Goal: Transaction & Acquisition: Purchase product/service

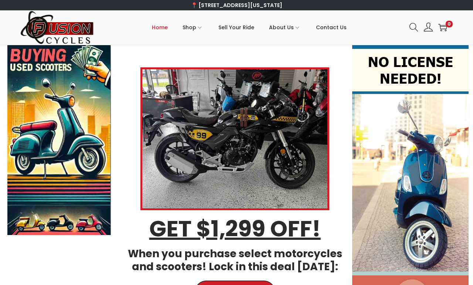
click at [126, 55] on link "ATVs" at bounding box center [138, 63] width 49 height 17
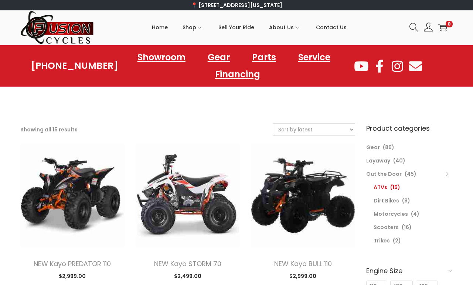
scroll to position [1, 0]
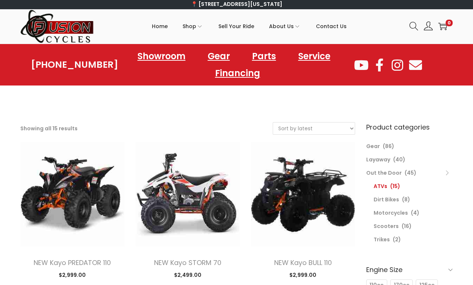
click at [380, 173] on link "Out the Door" at bounding box center [385, 172] width 36 height 7
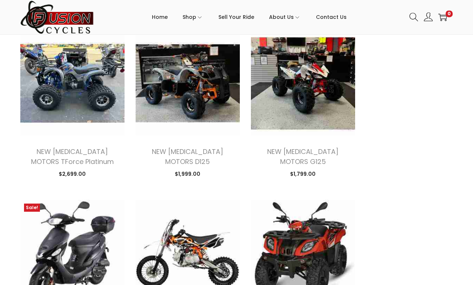
scroll to position [1859, 0]
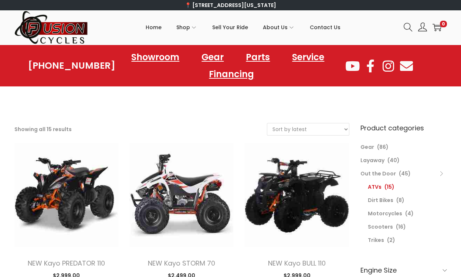
click at [158, 58] on link "Showroom" at bounding box center [155, 57] width 63 height 17
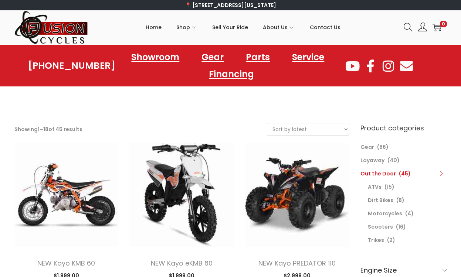
click at [153, 58] on link "Showroom" at bounding box center [155, 57] width 63 height 17
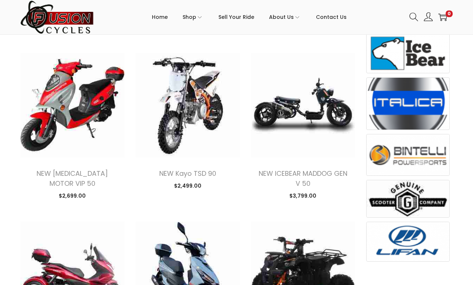
scroll to position [392, 0]
